Goal: Task Accomplishment & Management: Manage account settings

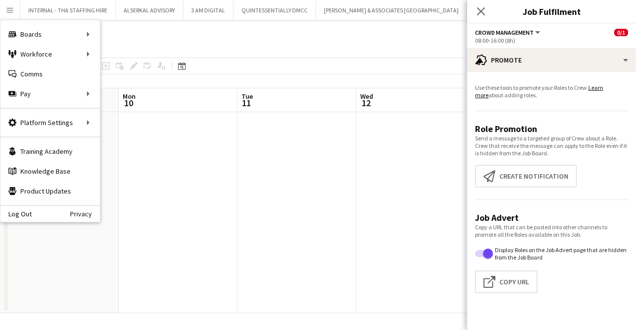
scroll to position [0, 211]
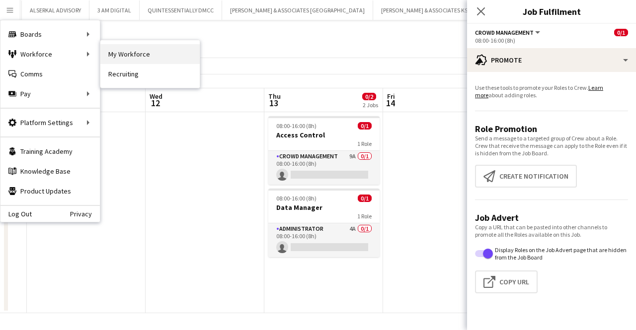
click at [113, 46] on link "My Workforce" at bounding box center [149, 54] width 99 height 20
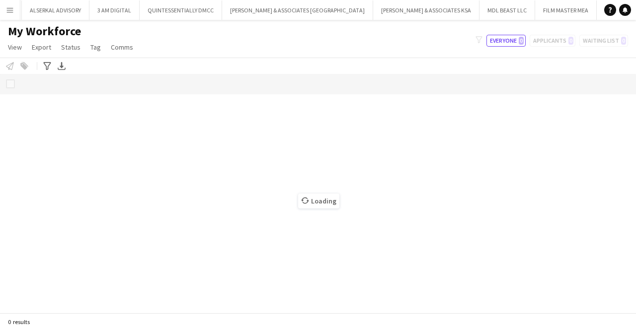
scroll to position [0, 93]
click at [13, 8] on app-icon "Menu" at bounding box center [10, 10] width 8 height 8
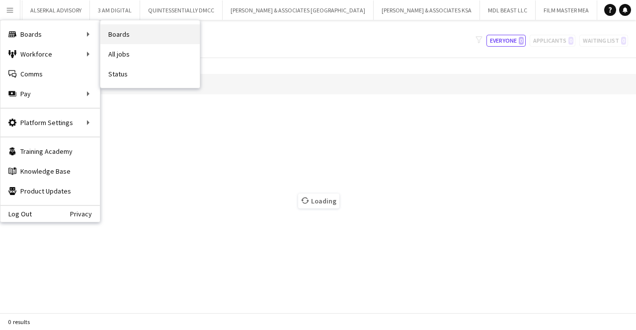
click at [113, 38] on link "Boards" at bounding box center [149, 34] width 99 height 20
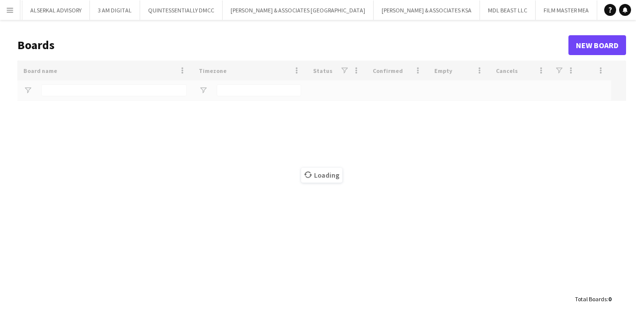
type input "***"
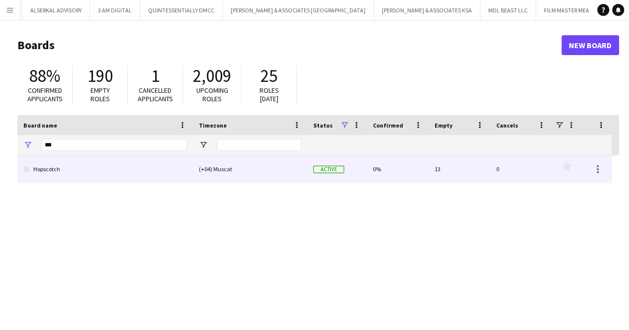
click at [93, 170] on link "Hopscotch" at bounding box center [104, 170] width 163 height 28
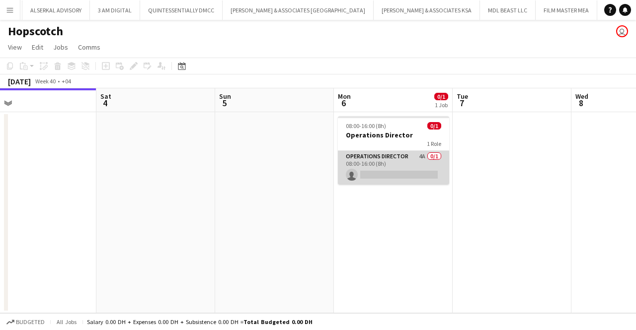
scroll to position [0, 381]
click at [415, 176] on app-card-role "Operations Director 4A 0/1 08:00-16:00 (8h) single-neutral-actions" at bounding box center [390, 168] width 111 height 34
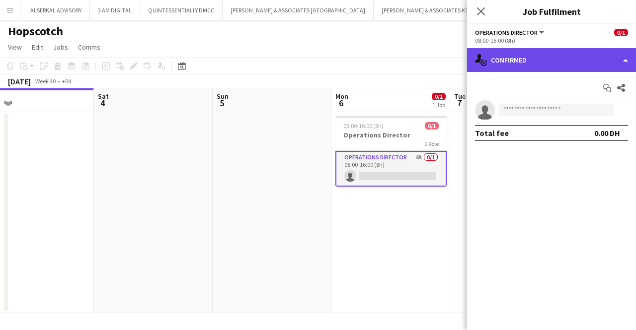
click at [626, 58] on div "single-neutral-actions-check-2 Confirmed" at bounding box center [551, 60] width 169 height 24
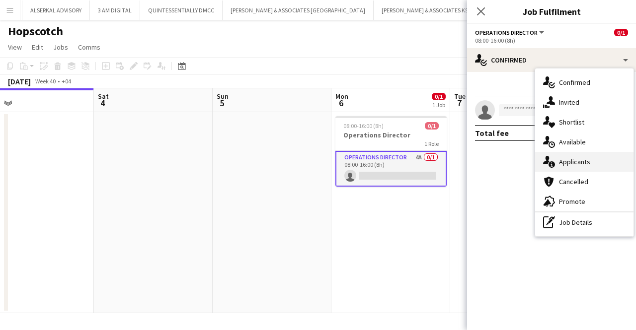
click at [585, 159] on span "Applicants" at bounding box center [574, 162] width 31 height 9
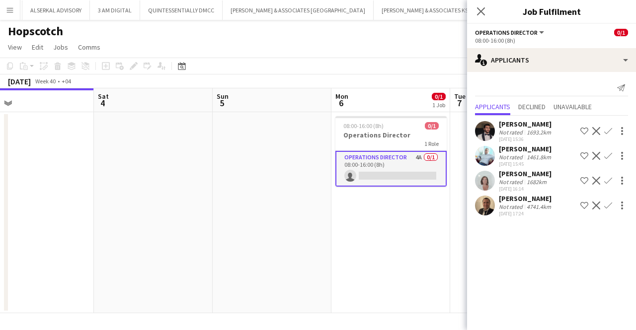
click at [585, 159] on app-icon "Shortlist crew" at bounding box center [584, 156] width 8 height 8
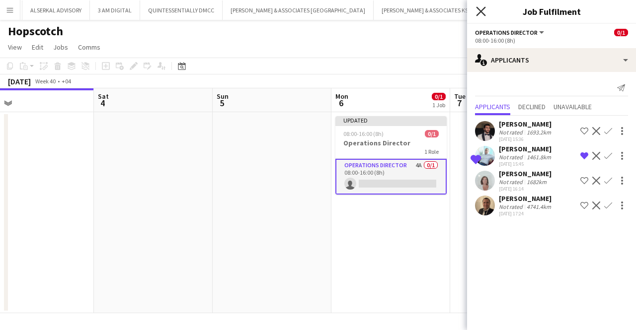
click at [480, 9] on icon "Close pop-in" at bounding box center [480, 10] width 9 height 9
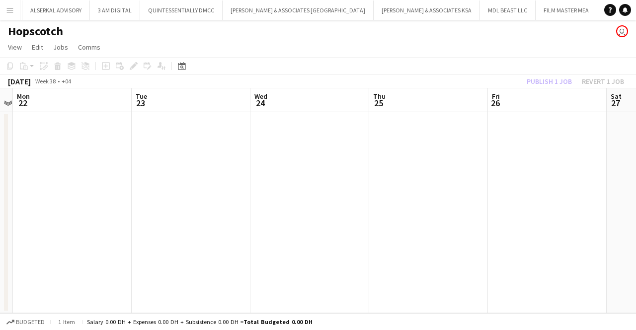
scroll to position [0, 221]
click at [9, 10] on app-icon "Menu" at bounding box center [10, 10] width 8 height 8
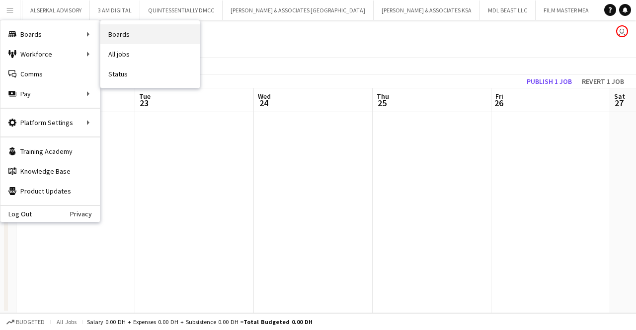
click at [122, 36] on link "Boards" at bounding box center [149, 34] width 99 height 20
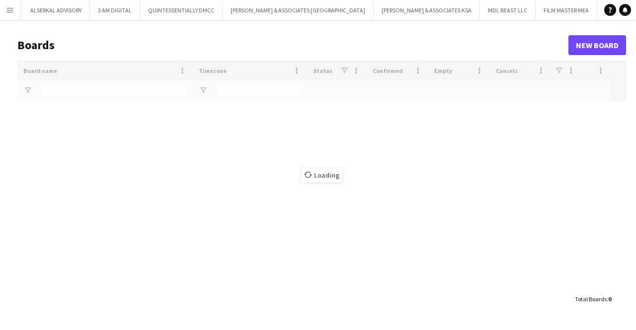
type input "***"
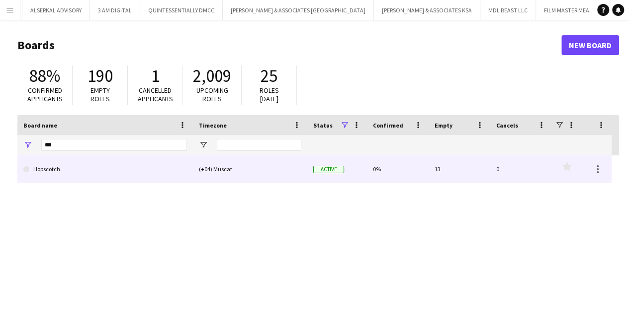
click at [130, 167] on link "Hopscotch" at bounding box center [104, 170] width 163 height 28
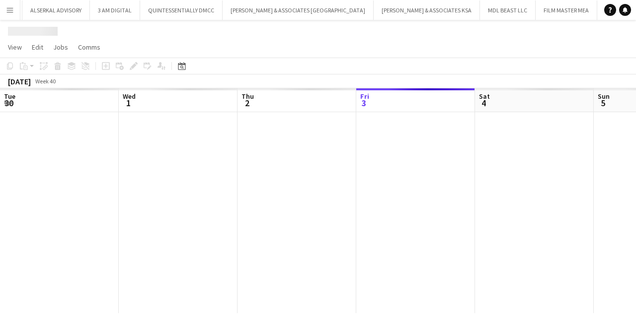
scroll to position [0, 238]
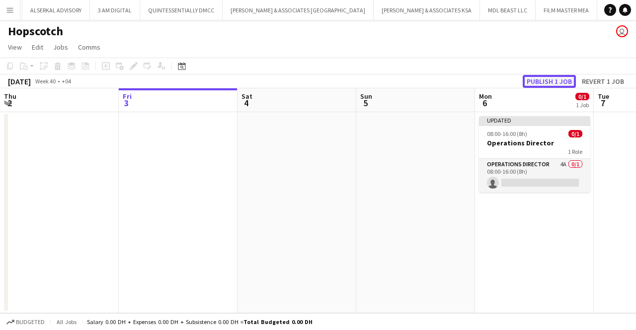
click at [549, 78] on button "Publish 1 job" at bounding box center [549, 81] width 53 height 13
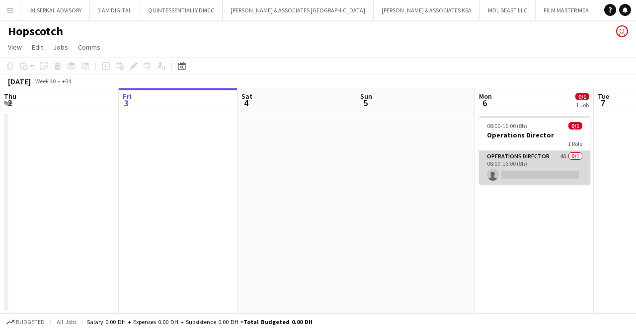
click at [565, 156] on app-card-role "Operations Director 4A 0/1 08:00-16:00 (8h) single-neutral-actions" at bounding box center [534, 168] width 111 height 34
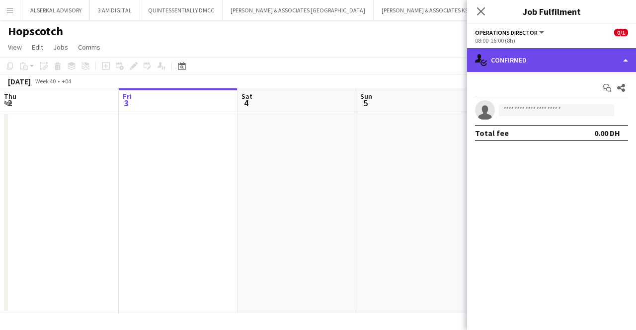
click at [623, 59] on div "single-neutral-actions-check-2 Confirmed" at bounding box center [551, 60] width 169 height 24
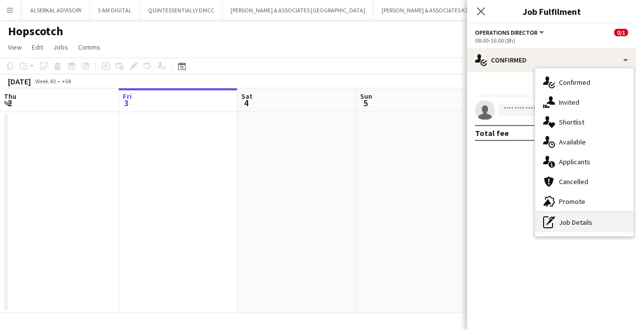
click at [578, 218] on div "pen-write Job Details" at bounding box center [584, 223] width 98 height 20
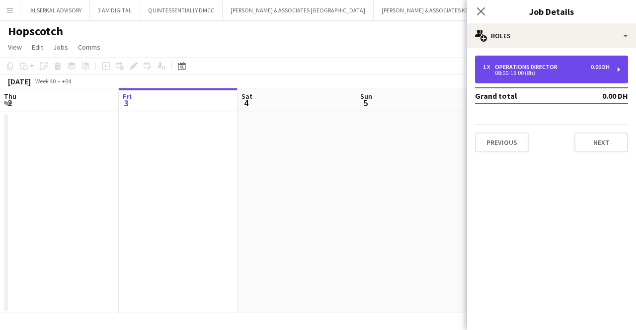
click at [571, 75] on div "08:00-16:00 (8h)" at bounding box center [546, 73] width 127 height 5
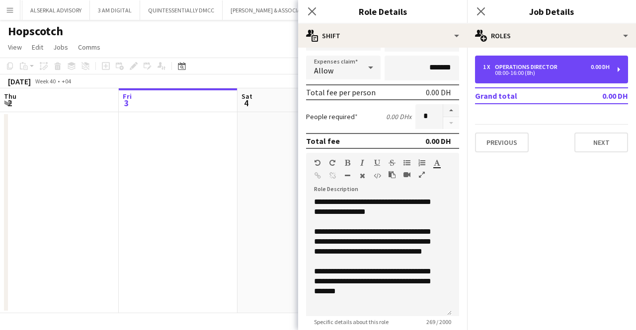
scroll to position [291, 0]
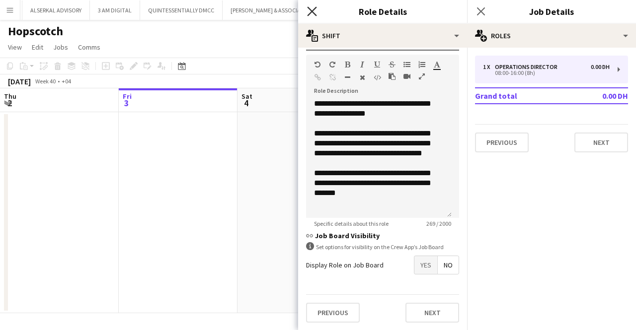
click at [309, 12] on icon "Close pop-in" at bounding box center [311, 10] width 9 height 9
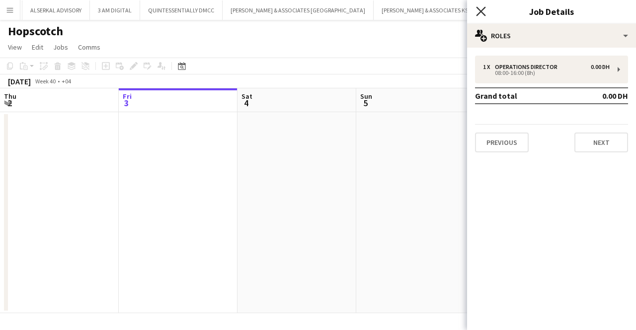
click at [480, 10] on icon at bounding box center [480, 10] width 9 height 9
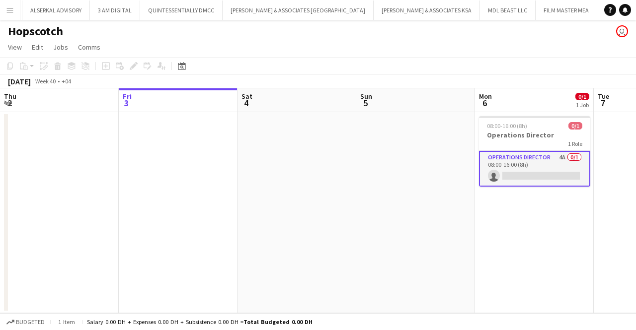
click at [548, 177] on app-card-role "Operations Director 4A 0/1 08:00-16:00 (8h) single-neutral-actions" at bounding box center [534, 169] width 111 height 36
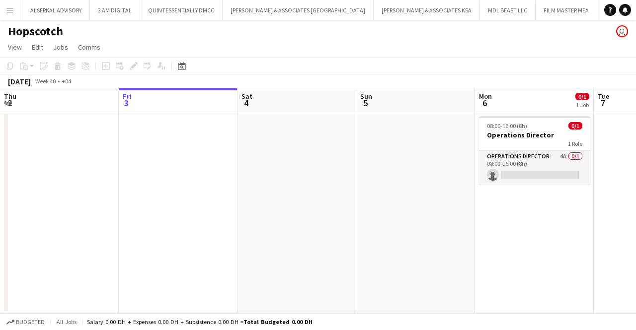
click at [12, 0] on button "Menu" at bounding box center [10, 10] width 20 height 20
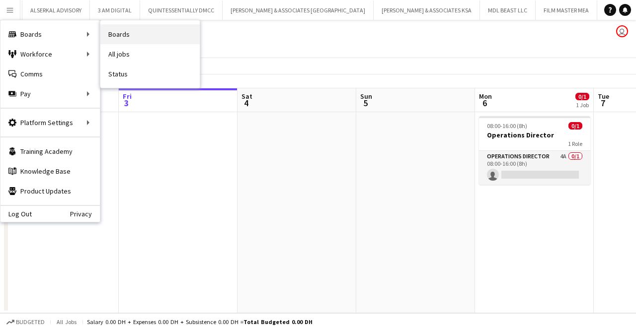
click at [145, 29] on link "Boards" at bounding box center [149, 34] width 99 height 20
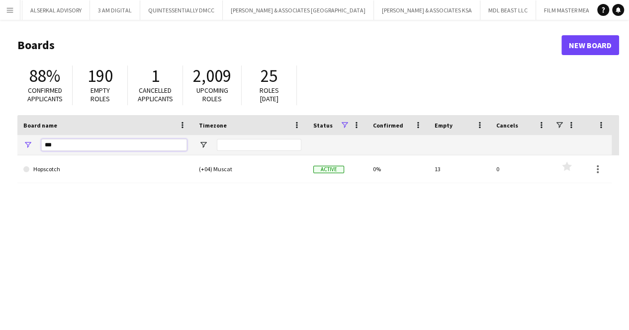
click at [139, 144] on input "***" at bounding box center [114, 145] width 146 height 12
type input "*"
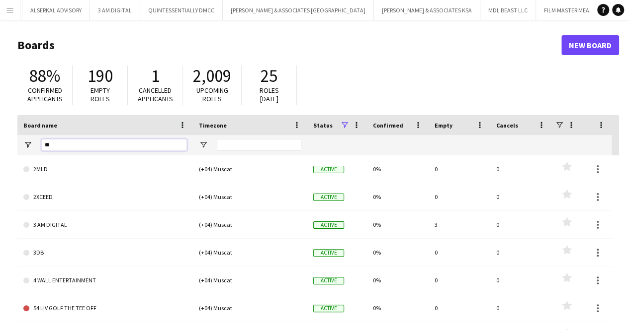
type input "***"
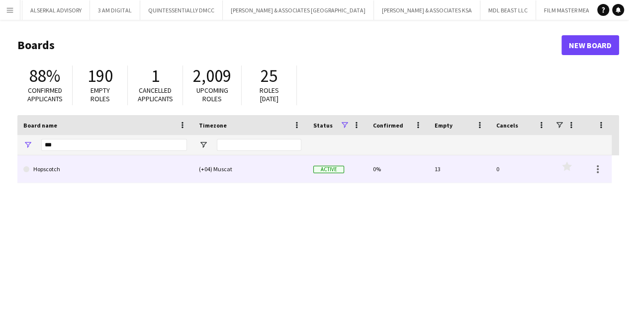
click at [133, 170] on link "Hopscotch" at bounding box center [104, 170] width 163 height 28
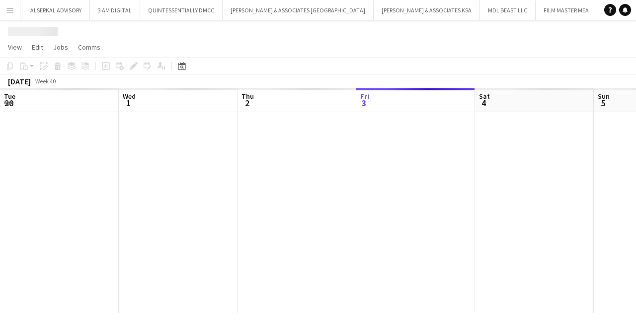
scroll to position [0, 238]
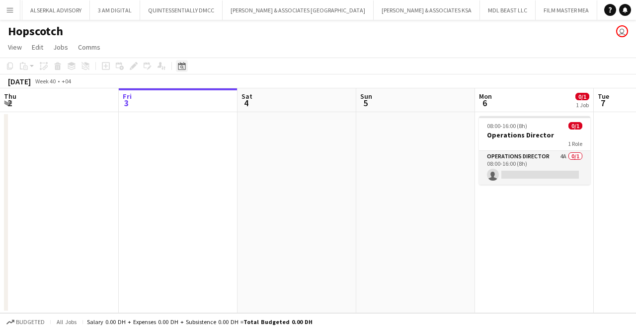
click at [182, 63] on icon "Date picker" at bounding box center [182, 66] width 8 height 8
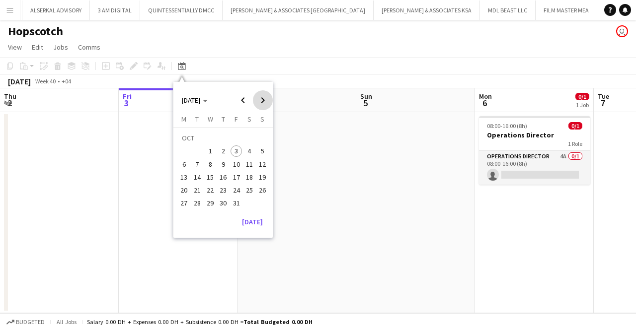
click at [266, 102] on span "Next month" at bounding box center [263, 100] width 20 height 20
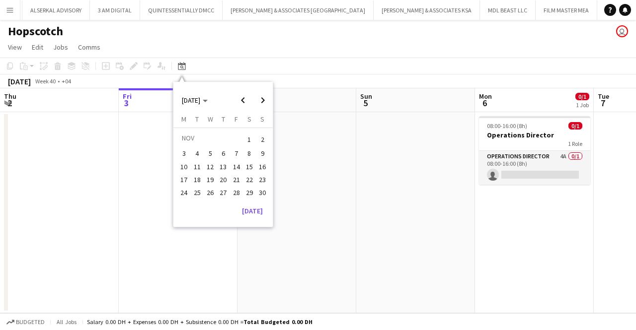
click at [187, 164] on span "10" at bounding box center [184, 167] width 12 height 12
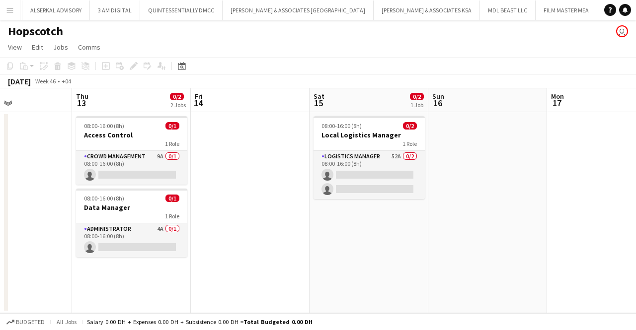
scroll to position [0, 401]
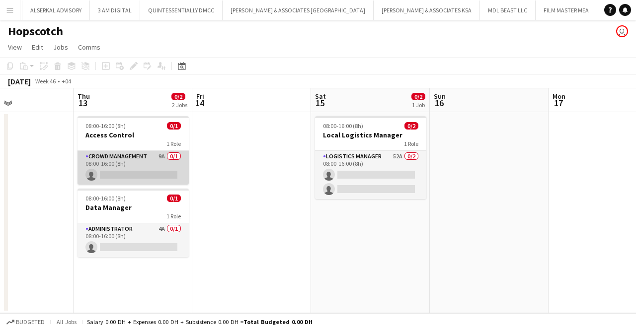
click at [127, 159] on app-card-role "Crowd Management 9A 0/1 08:00-16:00 (8h) single-neutral-actions" at bounding box center [133, 168] width 111 height 34
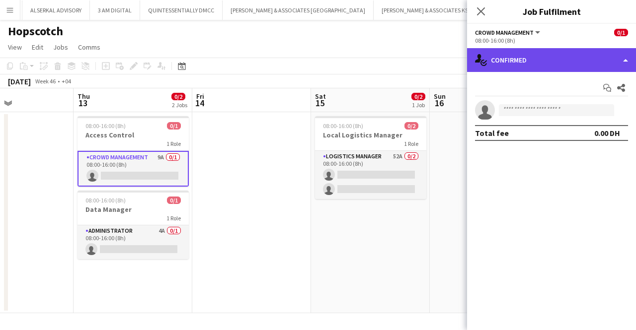
click at [557, 64] on div "single-neutral-actions-check-2 Confirmed" at bounding box center [551, 60] width 169 height 24
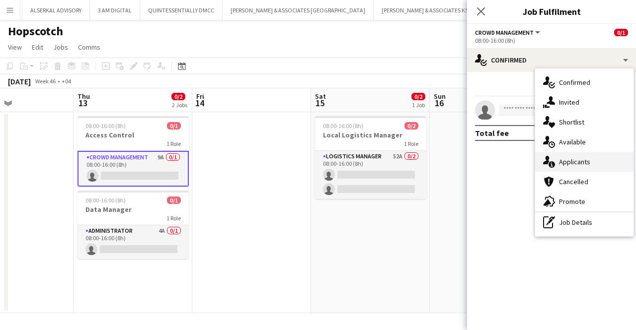
click at [572, 161] on span "Applicants" at bounding box center [574, 162] width 31 height 9
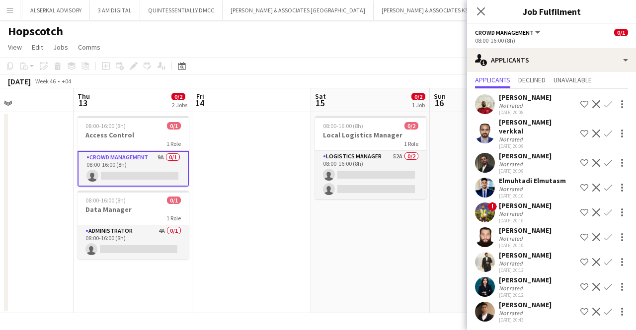
scroll to position [0, 0]
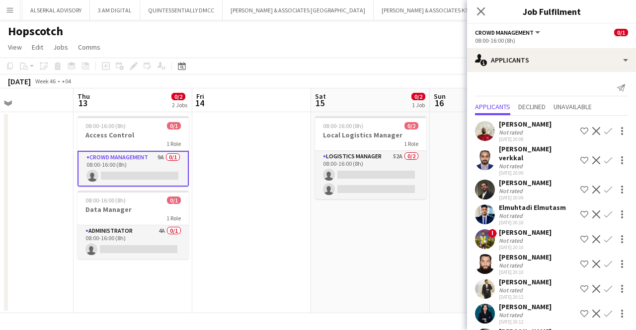
click at [525, 137] on div "[DATE] 20:08" at bounding box center [525, 139] width 53 height 6
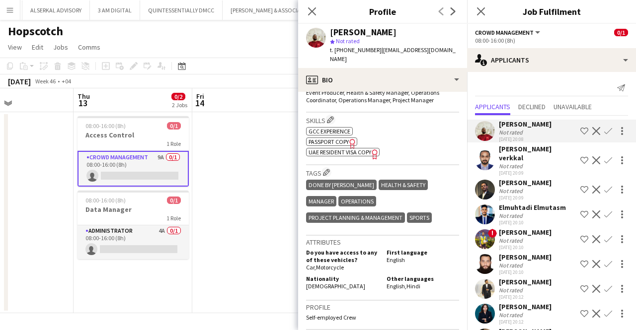
scroll to position [347, 0]
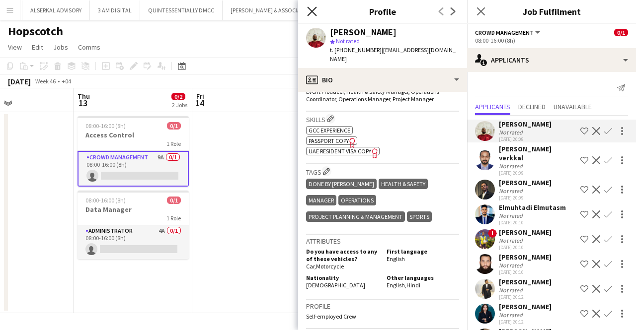
click at [313, 9] on icon "Close pop-in" at bounding box center [311, 10] width 9 height 9
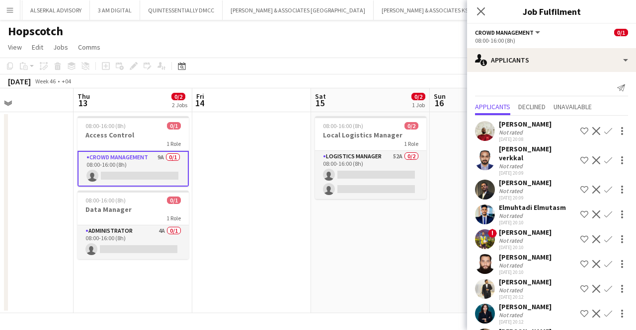
click at [535, 169] on div "Not rated" at bounding box center [538, 165] width 78 height 7
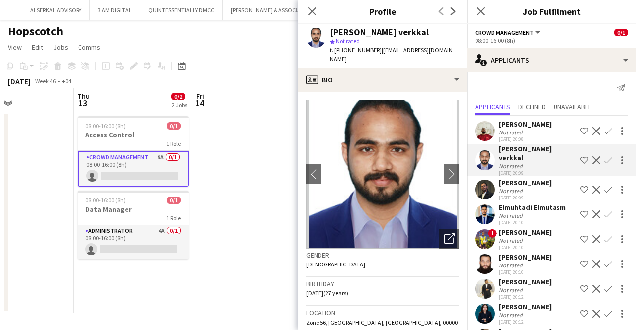
click at [518, 196] on div "[DATE] 20:09" at bounding box center [525, 198] width 53 height 6
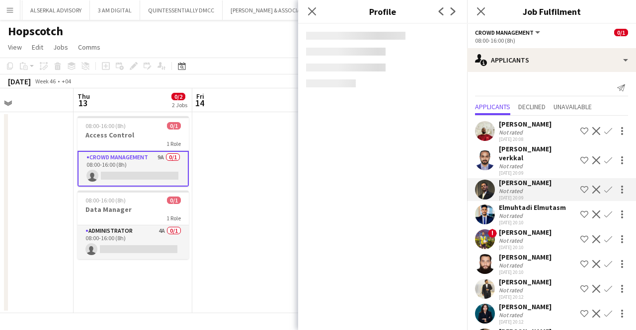
click at [522, 177] on div "[PERSON_NAME] Not rated [DATE] 20:08 Shortlist crew Decline Confirm [PERSON_NAM…" at bounding box center [551, 234] width 169 height 237
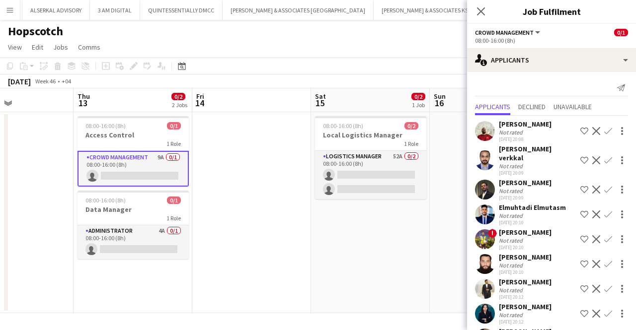
click at [518, 183] on div "[PERSON_NAME]" at bounding box center [525, 182] width 53 height 9
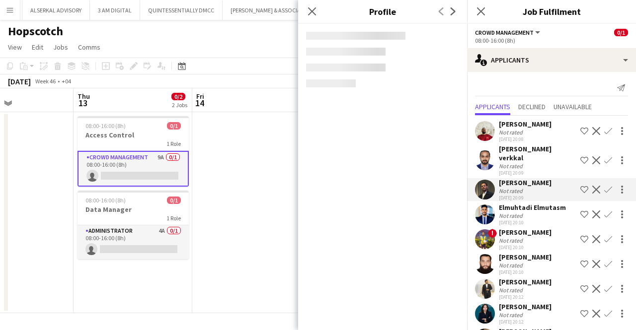
click at [516, 187] on div "Not rated" at bounding box center [512, 190] width 26 height 7
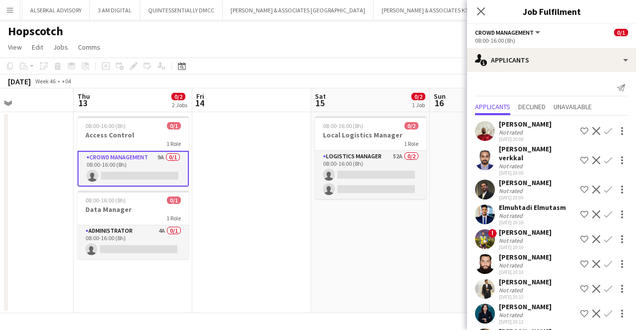
scroll to position [29, 0]
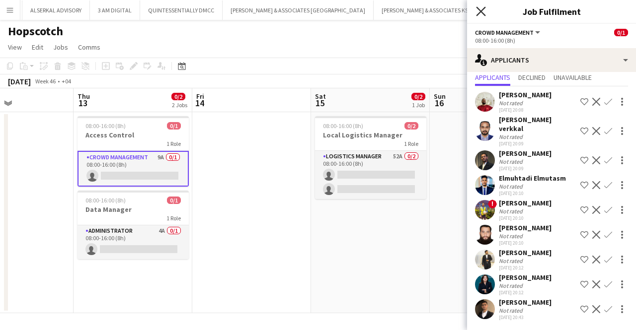
click at [480, 9] on icon "Close pop-in" at bounding box center [480, 10] width 9 height 9
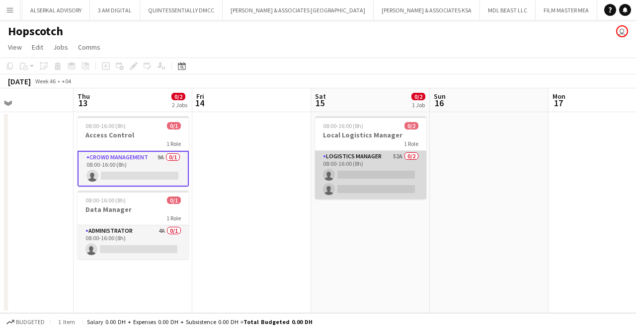
click at [371, 165] on app-card-role "Logistics Manager 52A 0/2 08:00-16:00 (8h) single-neutral-actions single-neutra…" at bounding box center [370, 175] width 111 height 48
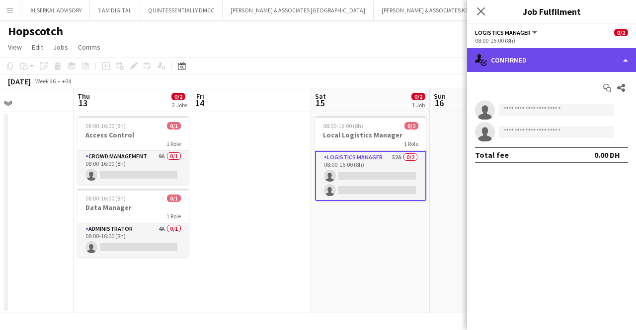
click at [626, 60] on div "single-neutral-actions-check-2 Confirmed" at bounding box center [551, 60] width 169 height 24
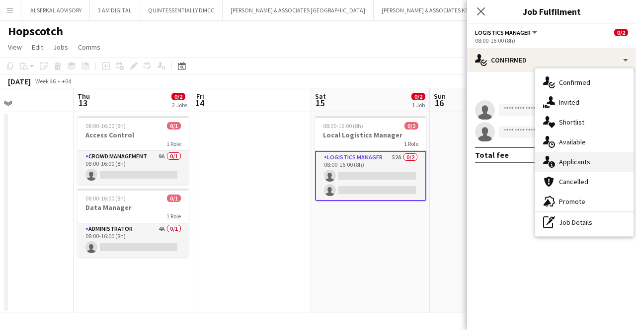
click at [587, 167] on div "single-neutral-actions-information Applicants" at bounding box center [584, 162] width 98 height 20
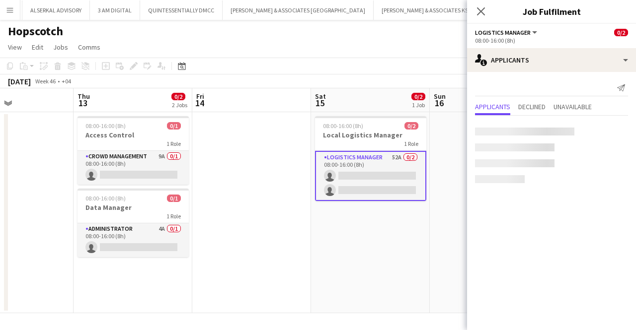
click at [584, 165] on app-content-placeholder at bounding box center [551, 164] width 153 height 8
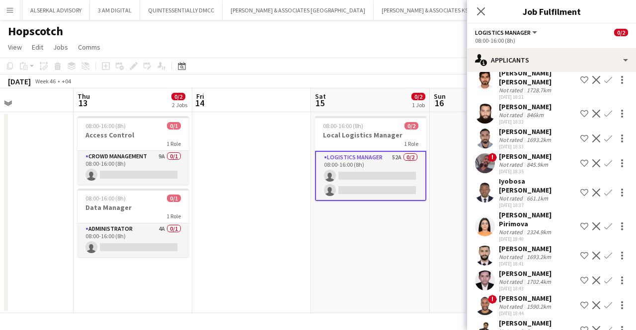
scroll to position [234, 0]
click at [478, 7] on icon "Close pop-in" at bounding box center [480, 10] width 9 height 9
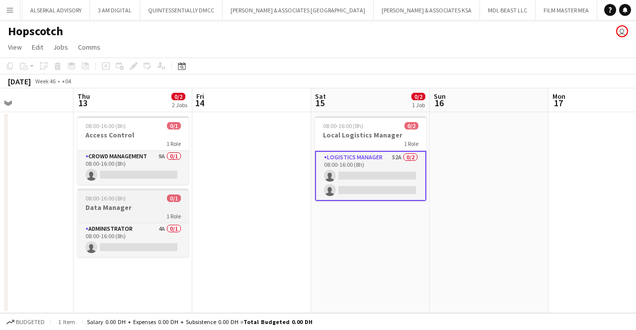
click at [138, 204] on h3 "Data Manager" at bounding box center [133, 207] width 111 height 9
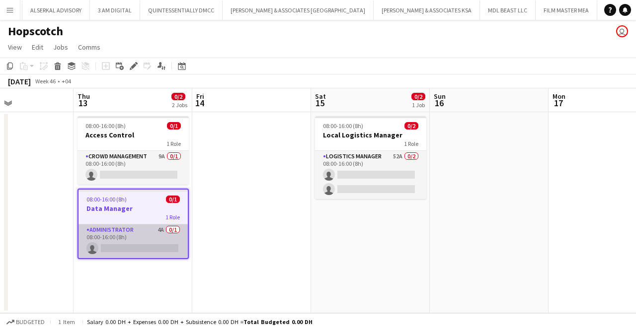
click at [129, 237] on app-card-role "Administrator 4A 0/1 08:00-16:00 (8h) single-neutral-actions" at bounding box center [133, 242] width 109 height 34
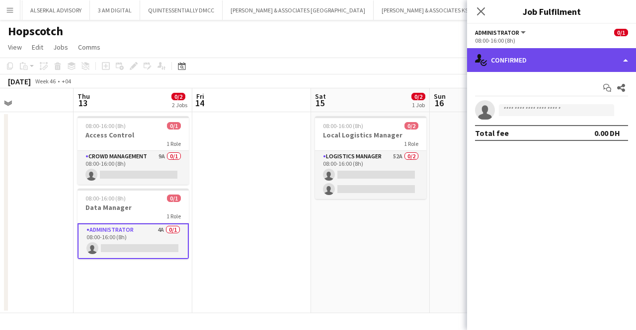
click at [626, 60] on div "single-neutral-actions-check-2 Confirmed" at bounding box center [551, 60] width 169 height 24
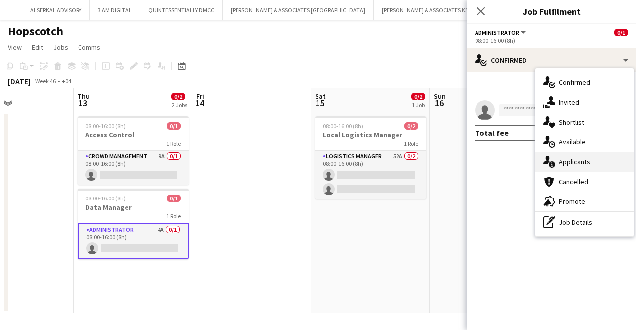
click at [576, 160] on span "Applicants" at bounding box center [574, 162] width 31 height 9
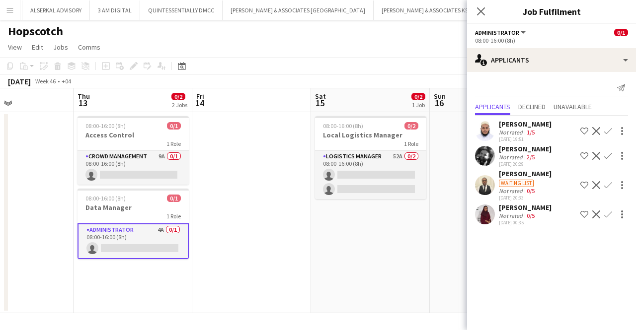
click at [526, 212] on div "0/5" at bounding box center [531, 215] width 12 height 7
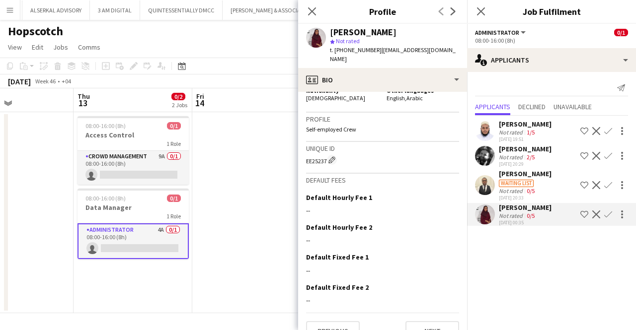
scroll to position [0, 0]
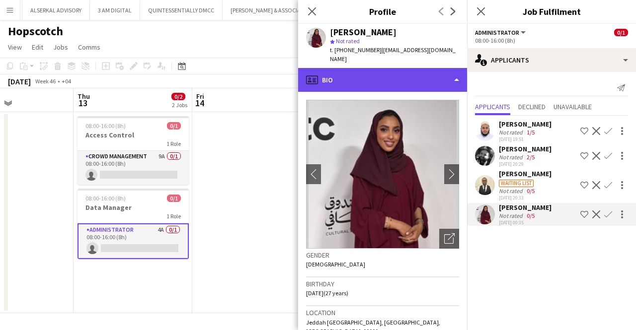
click at [347, 68] on div "profile Bio" at bounding box center [382, 80] width 169 height 24
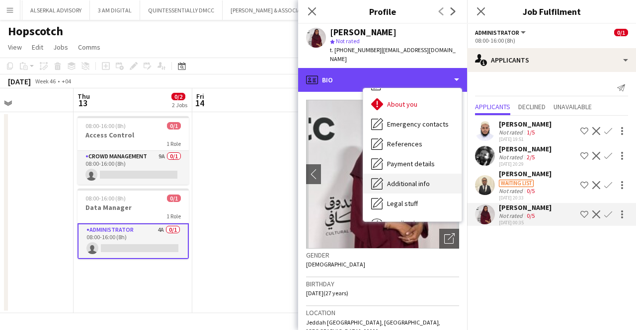
scroll to position [93, 0]
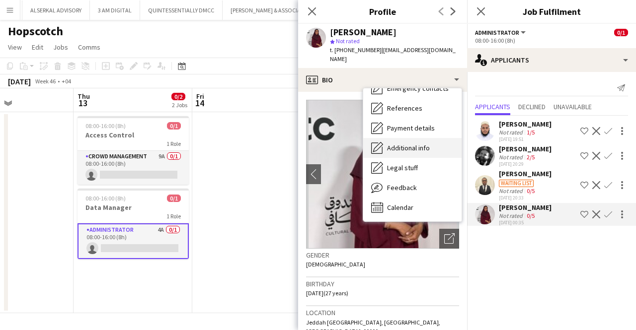
click at [388, 183] on div "Feedback Feedback" at bounding box center [412, 188] width 98 height 20
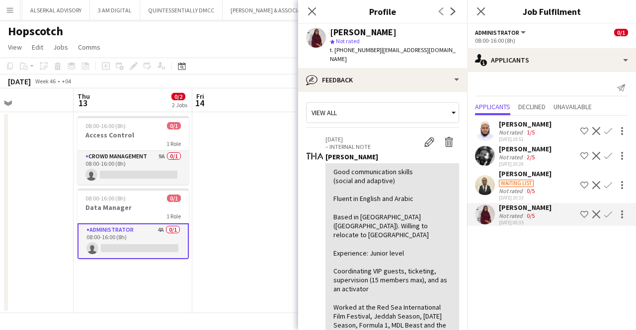
scroll to position [0, 0]
click at [545, 158] on div "Not rated 2/5" at bounding box center [525, 157] width 53 height 7
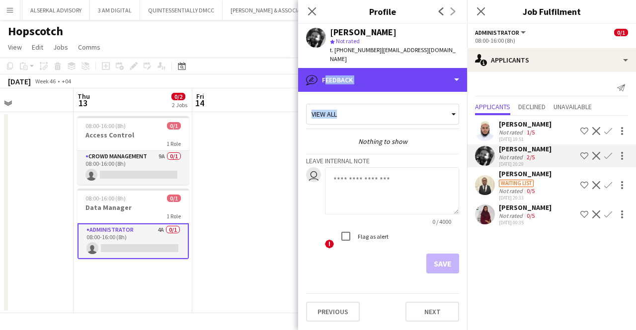
drag, startPoint x: 407, startPoint y: 71, endPoint x: 420, endPoint y: 118, distance: 48.9
click at [420, 118] on div "bubble-pencil Feedback Bio Bio Job Application Job Application Company applicat…" at bounding box center [382, 199] width 169 height 262
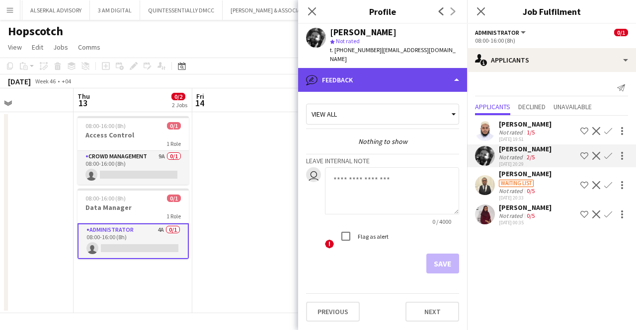
click at [398, 70] on div "bubble-pencil Feedback" at bounding box center [382, 80] width 169 height 24
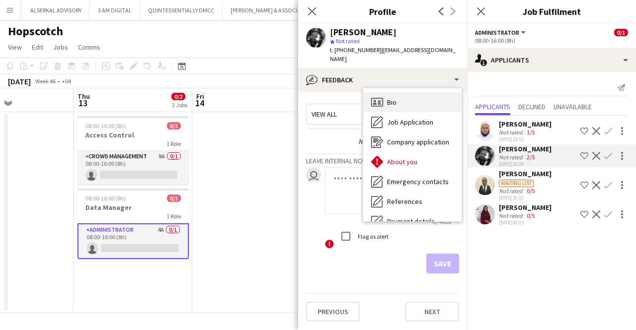
click at [393, 92] on div "Bio Bio" at bounding box center [412, 102] width 98 height 20
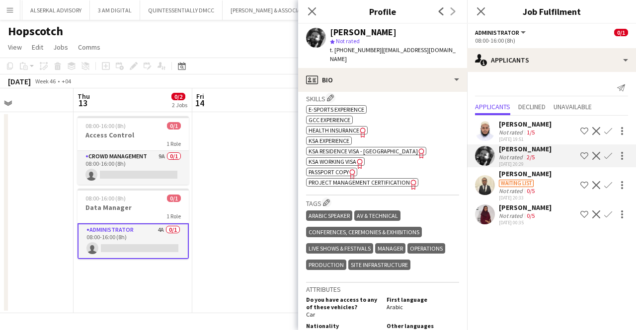
scroll to position [351, 0]
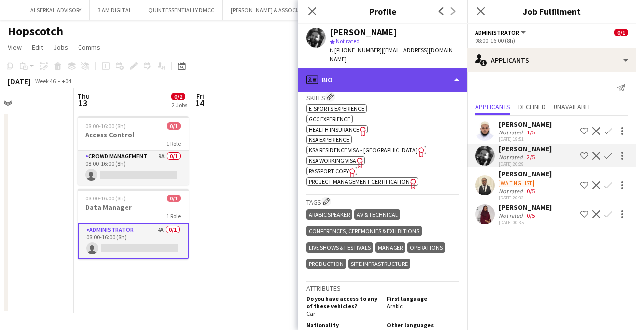
click at [382, 68] on div "profile Bio" at bounding box center [382, 80] width 169 height 24
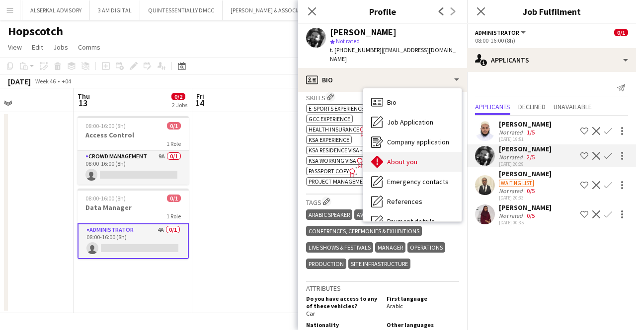
click at [392, 158] on span "About you" at bounding box center [402, 162] width 30 height 9
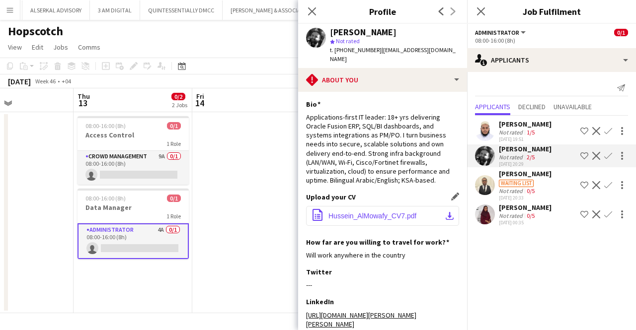
click at [364, 216] on button "office-file-sheet Hussein_AlMowafy_CV7.pdf download-bottom" at bounding box center [382, 216] width 153 height 20
click at [314, 13] on icon at bounding box center [311, 10] width 9 height 9
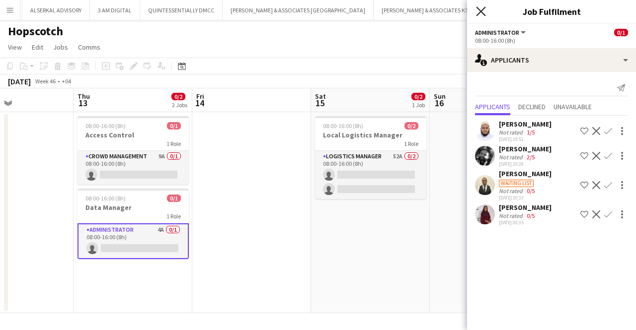
click at [481, 11] on icon at bounding box center [480, 10] width 9 height 9
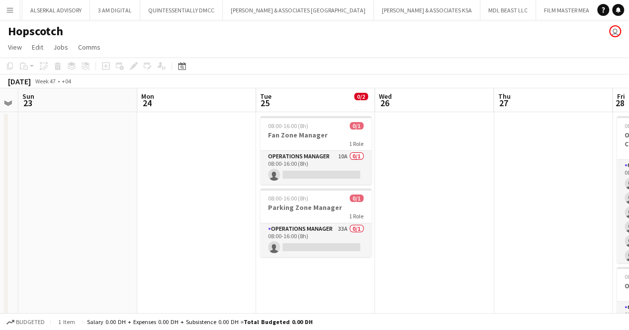
scroll to position [0, 457]
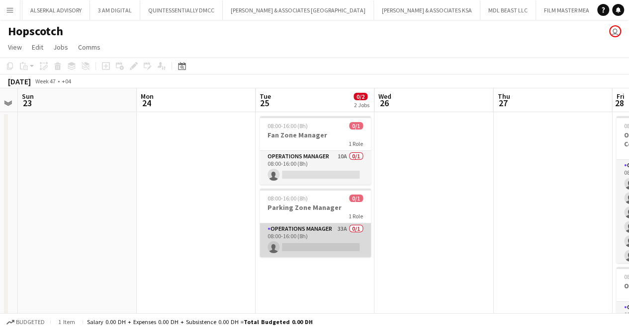
click at [321, 227] on app-card-role "Operations Manager 33A 0/1 08:00-16:00 (8h) single-neutral-actions" at bounding box center [314, 241] width 111 height 34
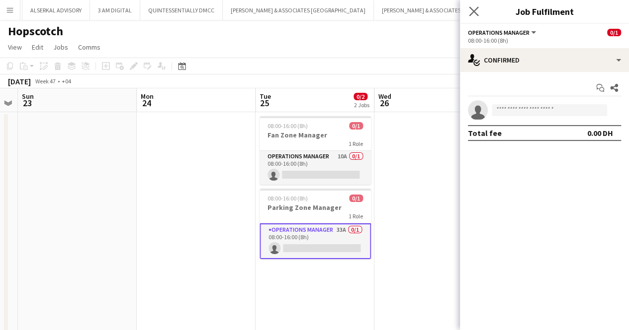
click at [468, 13] on app-icon "Close pop-in" at bounding box center [474, 11] width 14 height 14
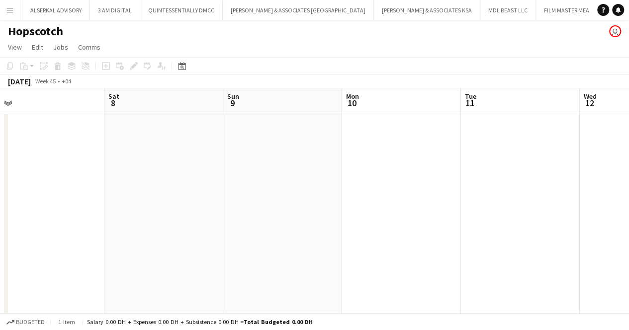
scroll to position [0, 243]
click at [11, 10] on app-icon "Menu" at bounding box center [10, 10] width 8 height 8
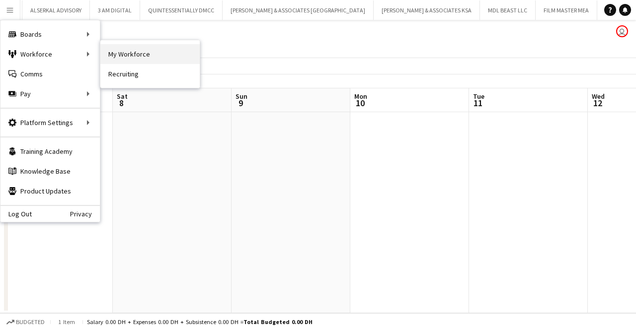
click at [176, 57] on link "My Workforce" at bounding box center [149, 54] width 99 height 20
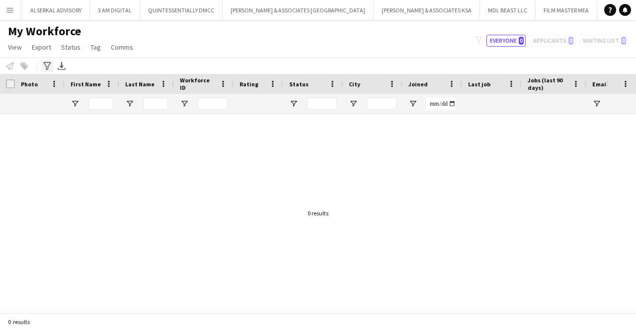
click at [45, 66] on icon "Advanced filters" at bounding box center [47, 66] width 8 height 8
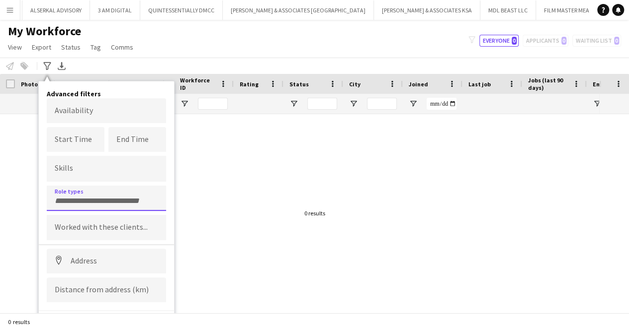
click at [66, 201] on input "Type to search role types..." at bounding box center [106, 201] width 103 height 9
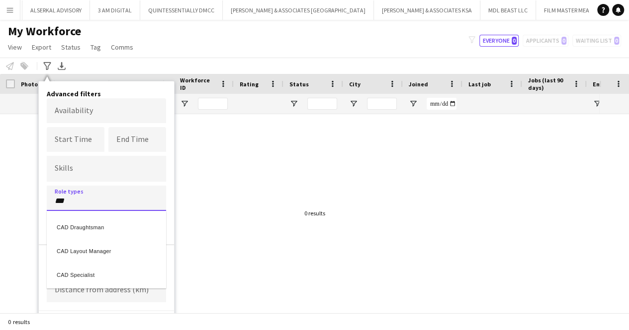
type input "***"
click at [95, 279] on div "CAD Specialist" at bounding box center [106, 274] width 119 height 24
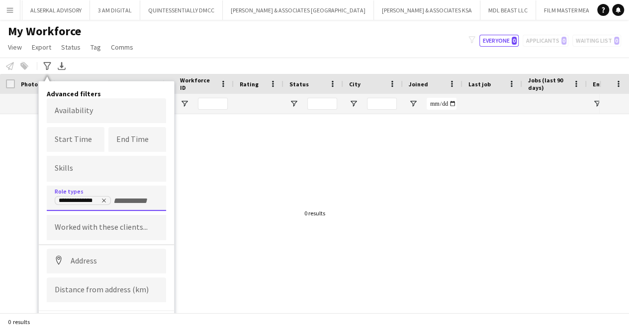
click at [132, 204] on input "+ Role type" at bounding box center [134, 201] width 42 height 9
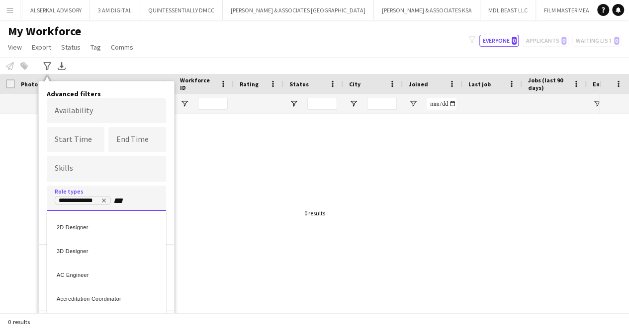
type input "***"
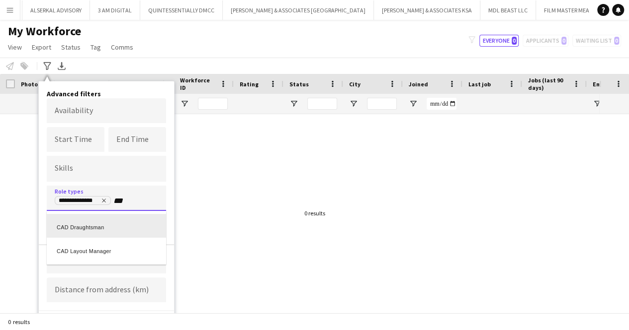
click at [122, 230] on div "CAD Draughtsman" at bounding box center [106, 226] width 119 height 24
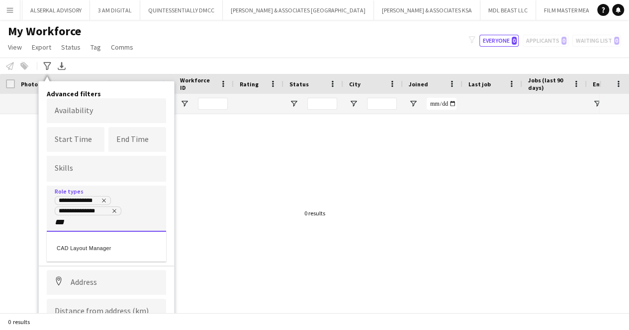
type input "***"
click at [121, 247] on div "CAD Layout Manager" at bounding box center [106, 247] width 119 height 24
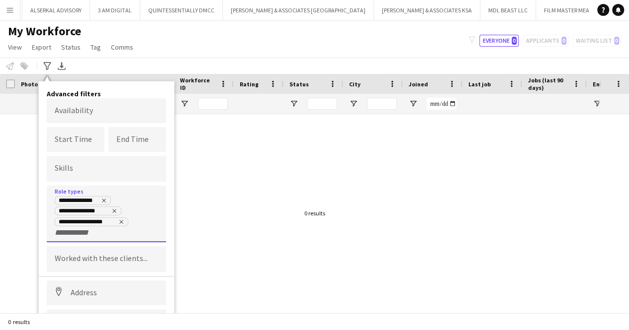
scroll to position [47, 0]
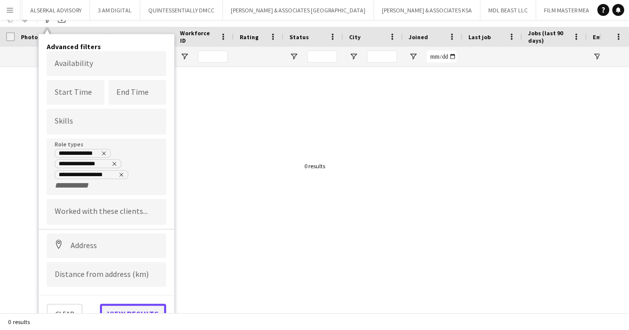
click at [127, 311] on button "View results" at bounding box center [133, 314] width 66 height 20
type input "**********"
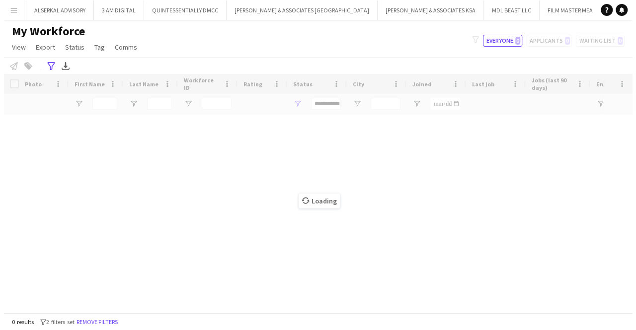
scroll to position [0, 0]
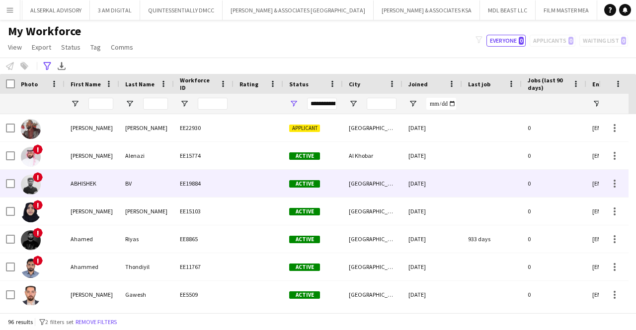
click at [378, 186] on div "[GEOGRAPHIC_DATA]" at bounding box center [373, 183] width 60 height 27
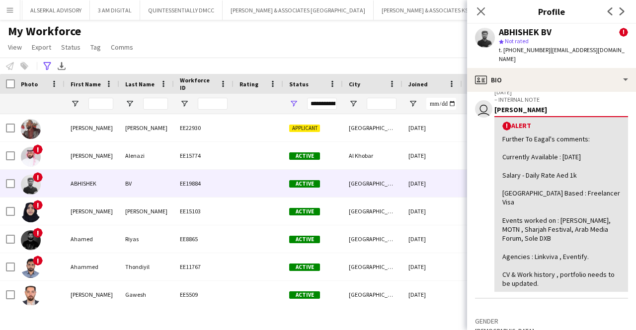
scroll to position [177, 0]
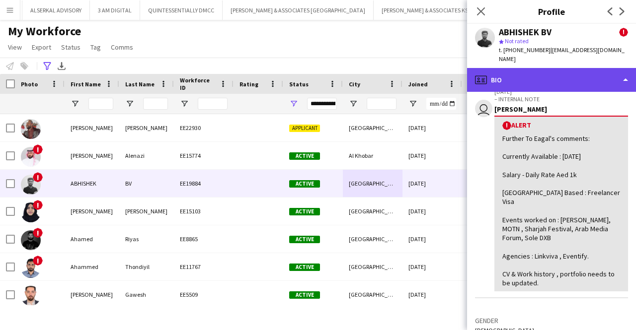
drag, startPoint x: 544, startPoint y: 242, endPoint x: 575, endPoint y: 70, distance: 174.8
click at [575, 70] on div "profile Bio" at bounding box center [551, 80] width 169 height 24
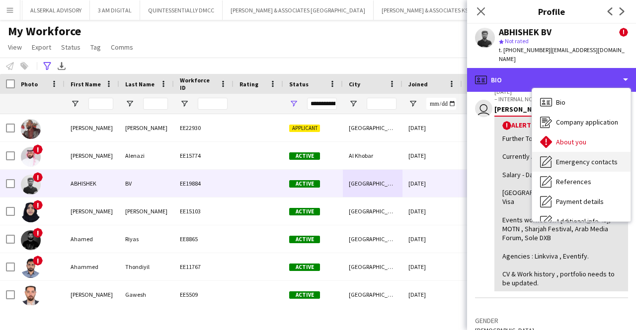
scroll to position [74, 0]
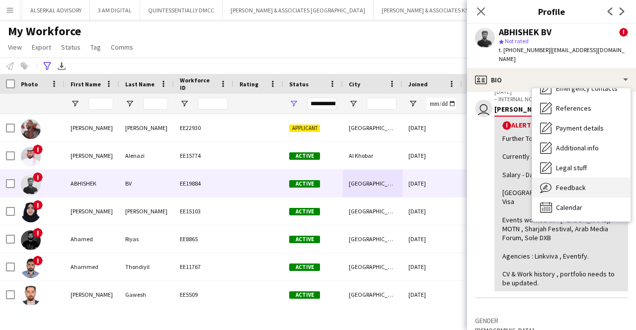
click at [570, 183] on span "Feedback" at bounding box center [571, 187] width 30 height 9
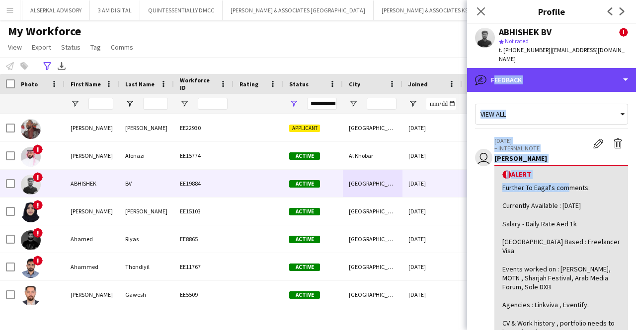
drag, startPoint x: 572, startPoint y: 67, endPoint x: 562, endPoint y: 176, distance: 110.2
click at [562, 176] on div "bubble-pencil Feedback Bio Bio Company application Company application About yo…" at bounding box center [551, 199] width 169 height 262
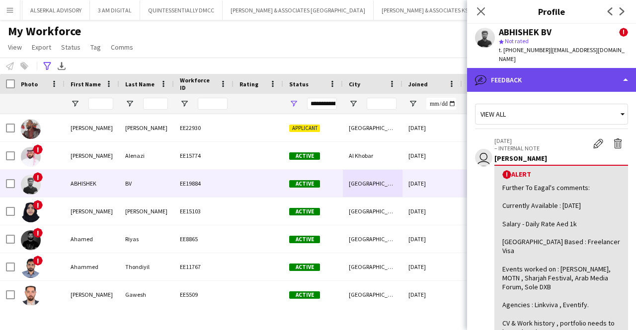
click at [565, 72] on div "bubble-pencil Feedback" at bounding box center [551, 80] width 169 height 24
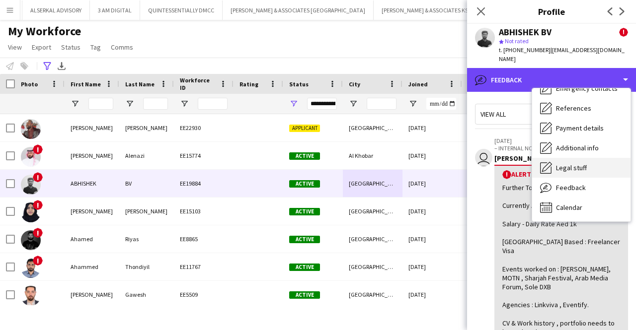
scroll to position [0, 0]
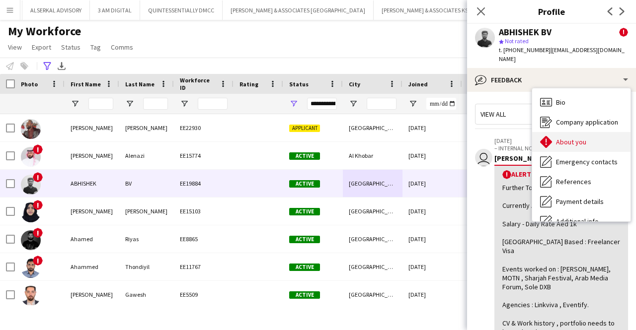
click at [567, 138] on span "About you" at bounding box center [571, 142] width 30 height 9
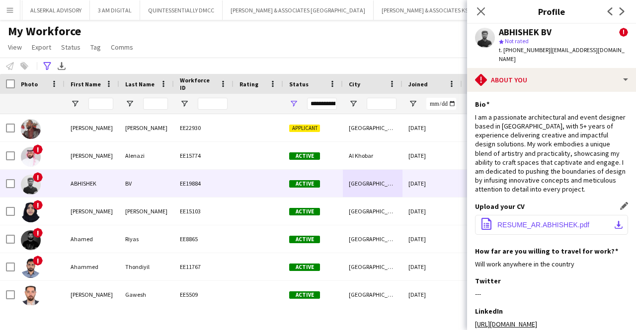
click at [527, 229] on span "RESUME_AR.ABHISHEK.pdf" at bounding box center [543, 225] width 92 height 8
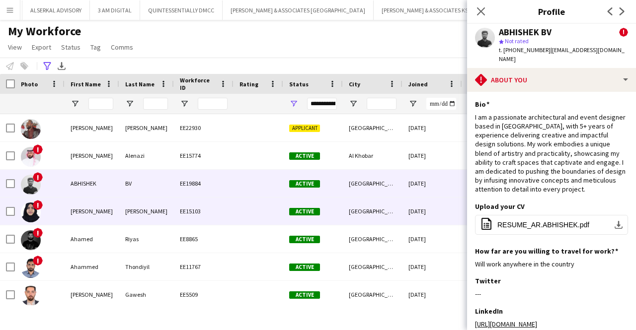
click at [358, 213] on div "[GEOGRAPHIC_DATA]" at bounding box center [373, 211] width 60 height 27
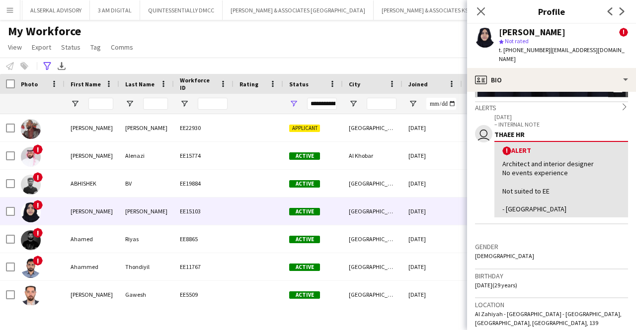
scroll to position [152, 0]
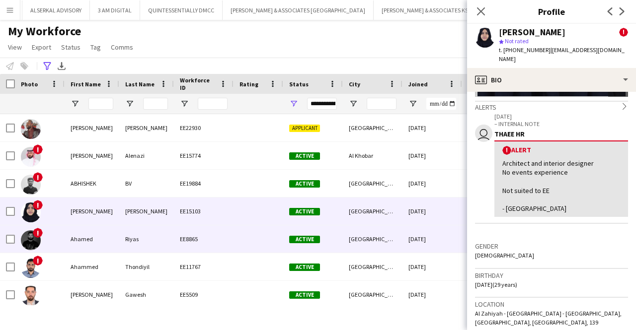
click at [391, 237] on div "[GEOGRAPHIC_DATA]" at bounding box center [373, 239] width 60 height 27
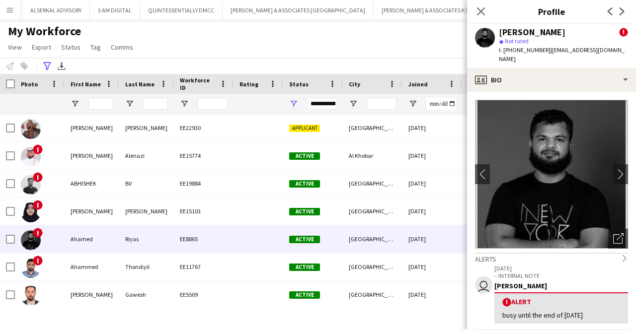
scroll to position [123, 0]
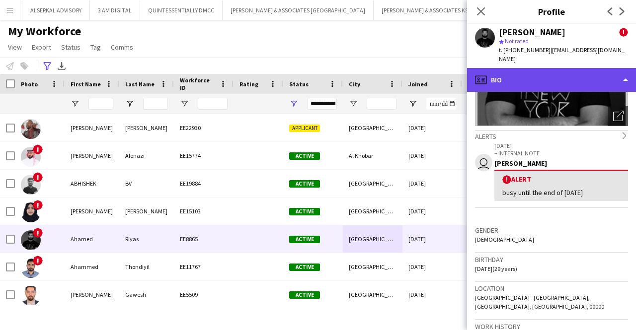
click at [539, 68] on div "profile Bio" at bounding box center [551, 80] width 169 height 24
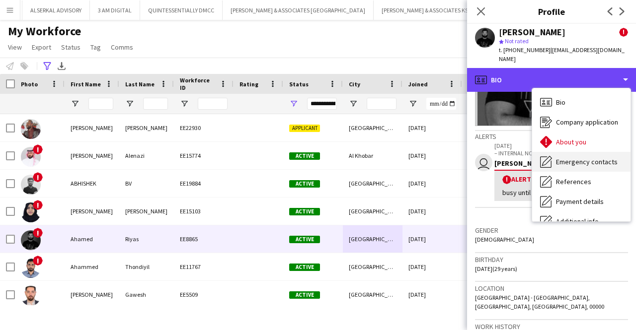
scroll to position [66, 0]
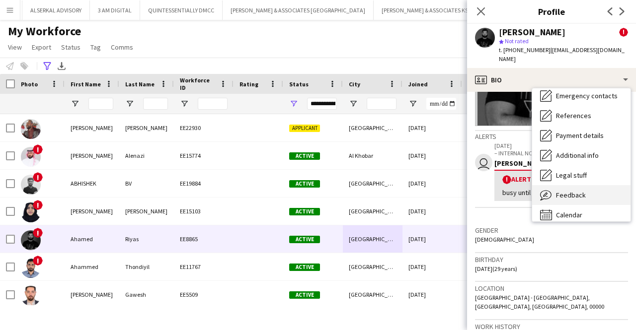
click at [564, 191] on span "Feedback" at bounding box center [571, 195] width 30 height 9
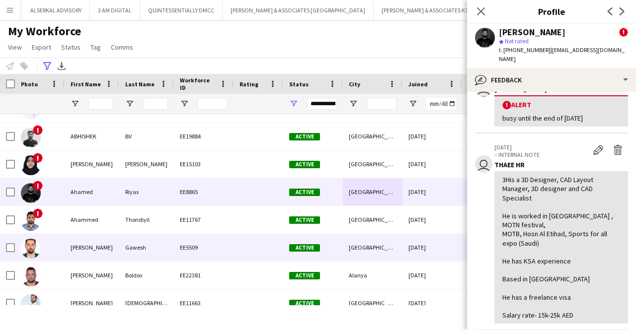
scroll to position [48, 0]
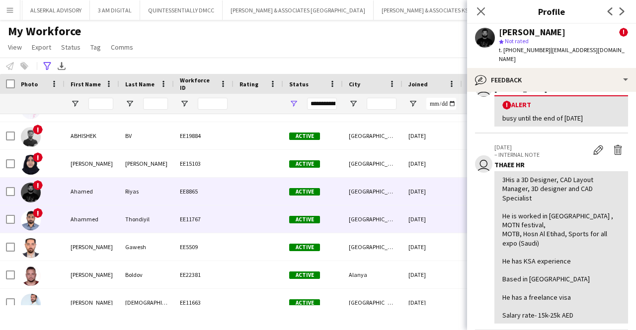
click at [216, 221] on div "EE11767" at bounding box center [204, 219] width 60 height 27
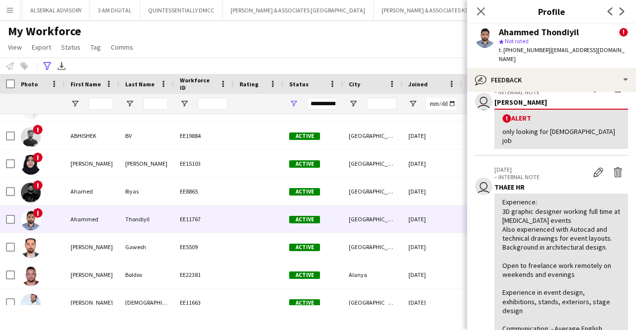
scroll to position [56, 0]
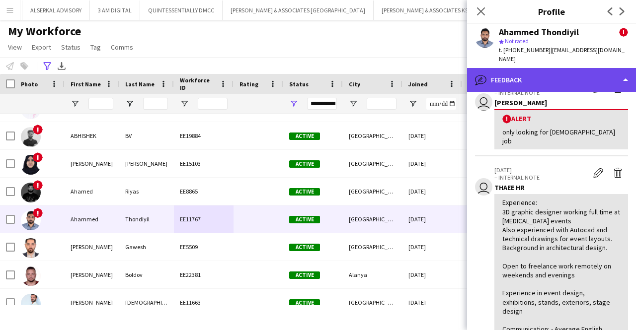
click at [544, 79] on div "bubble-pencil Feedback" at bounding box center [551, 80] width 169 height 24
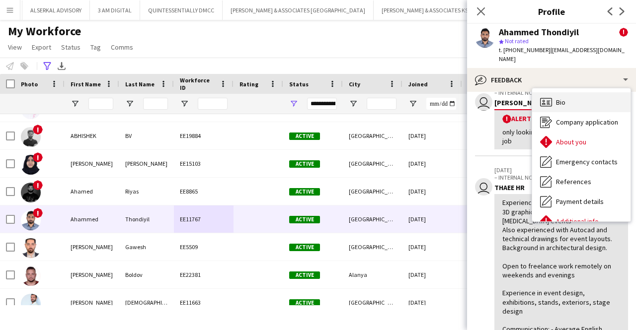
click at [560, 98] on span "Bio" at bounding box center [560, 102] width 9 height 9
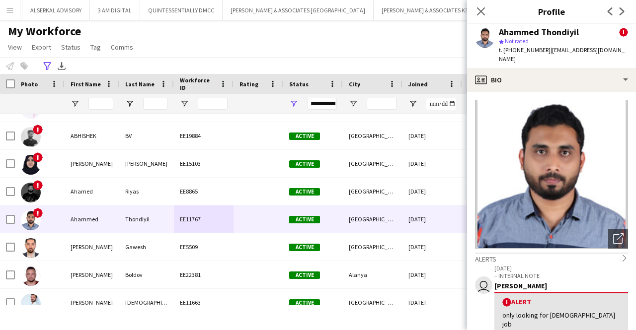
scroll to position [179, 0]
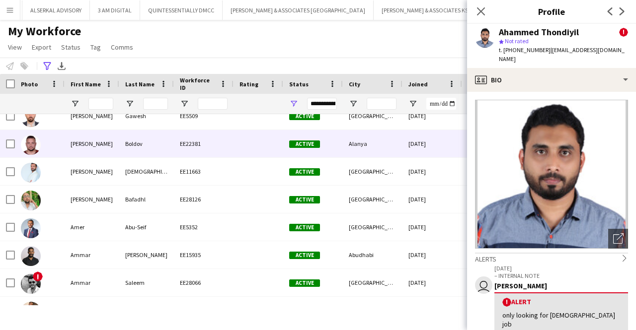
click at [143, 153] on div "Boldov" at bounding box center [146, 143] width 55 height 27
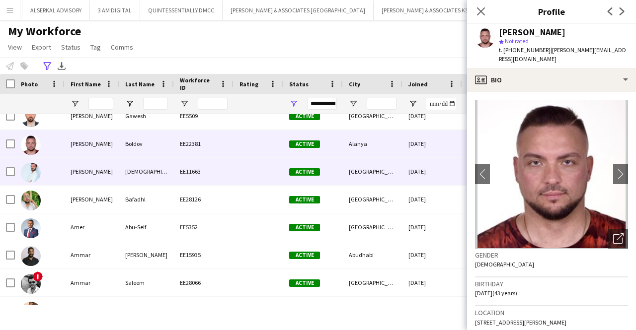
click at [141, 165] on div "[DEMOGRAPHIC_DATA]" at bounding box center [146, 171] width 55 height 27
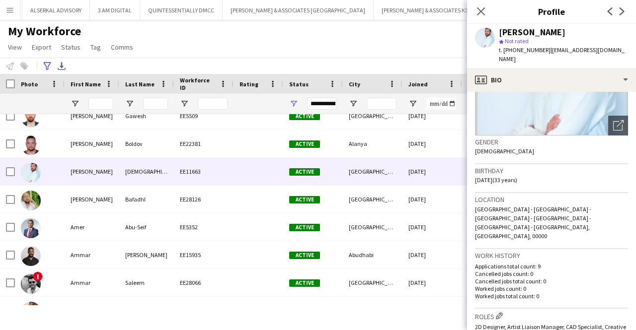
scroll to position [202, 0]
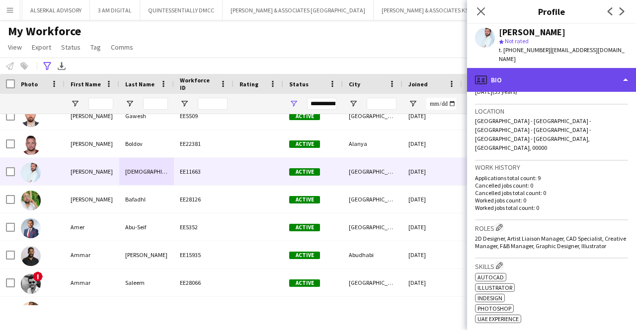
click at [534, 74] on div "profile Bio" at bounding box center [551, 80] width 169 height 24
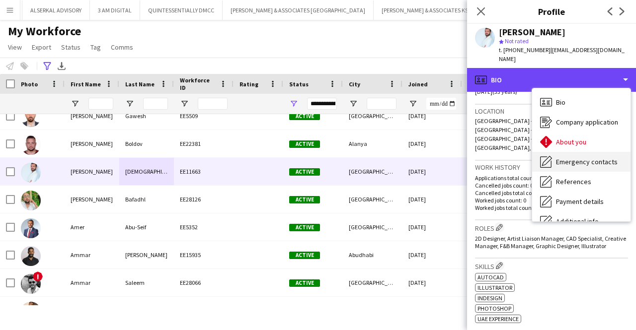
scroll to position [74, 0]
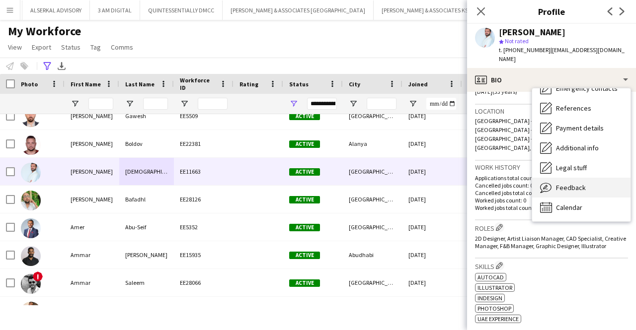
click at [560, 183] on span "Feedback" at bounding box center [571, 187] width 30 height 9
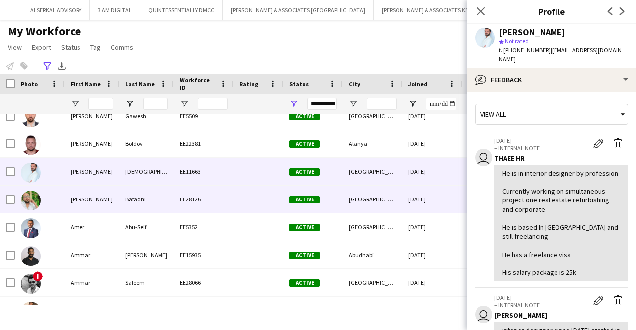
click at [122, 194] on div "Bafadhl" at bounding box center [146, 199] width 55 height 27
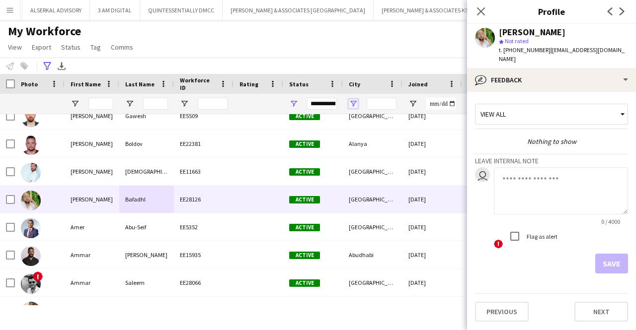
click at [355, 104] on span "Open Filter Menu" at bounding box center [353, 103] width 9 height 9
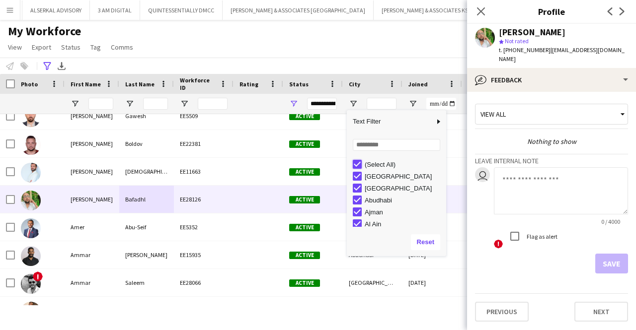
type input "***"
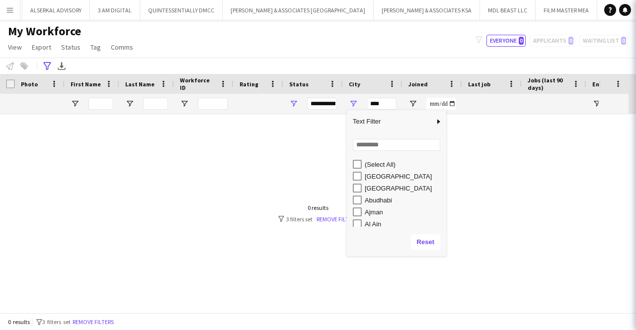
scroll to position [0, 0]
click at [371, 144] on input "Search filter values" at bounding box center [396, 145] width 87 height 12
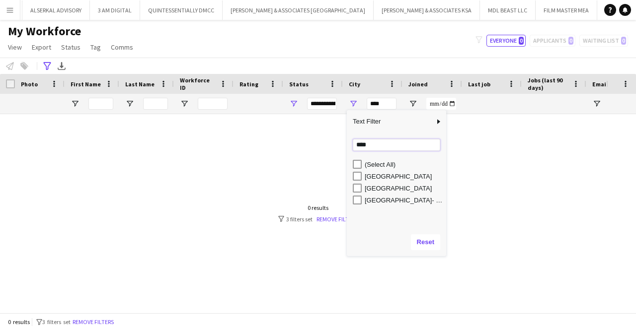
type input "****"
click at [364, 177] on div "[GEOGRAPHIC_DATA]" at bounding box center [399, 176] width 93 height 12
click at [357, 176] on div "(Select All) [GEOGRAPHIC_DATA] [GEOGRAPHIC_DATA] [GEOGRAPHIC_DATA]- [GEOGRAPHIC…" at bounding box center [396, 183] width 99 height 48
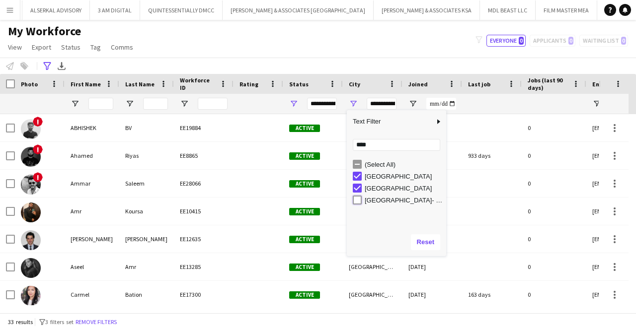
type input "**********"
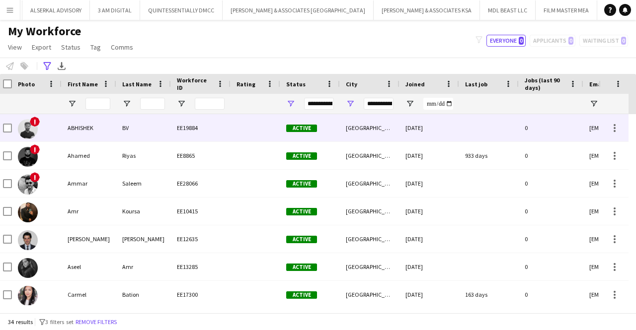
click at [187, 133] on div "EE19884" at bounding box center [201, 127] width 60 height 27
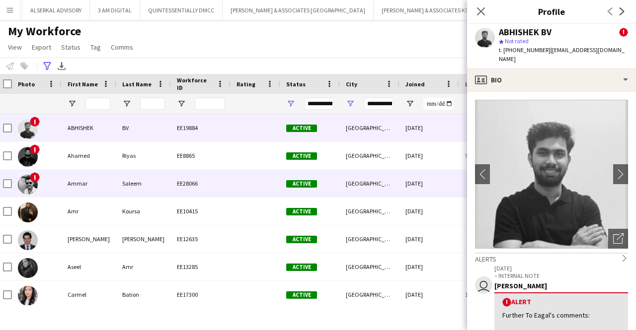
click at [349, 185] on div "[GEOGRAPHIC_DATA]" at bounding box center [370, 183] width 60 height 27
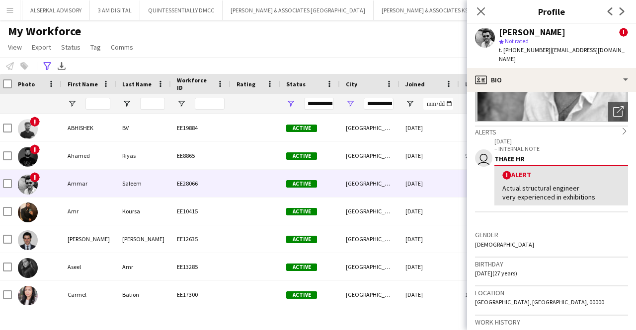
scroll to position [131, 0]
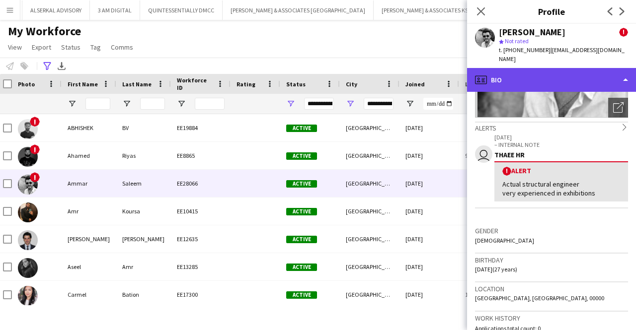
click at [552, 68] on div "profile Bio" at bounding box center [551, 80] width 169 height 24
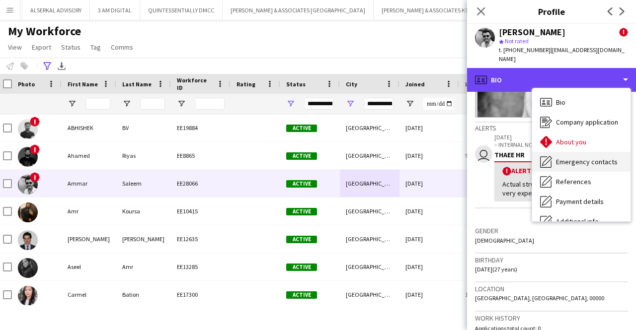
scroll to position [74, 0]
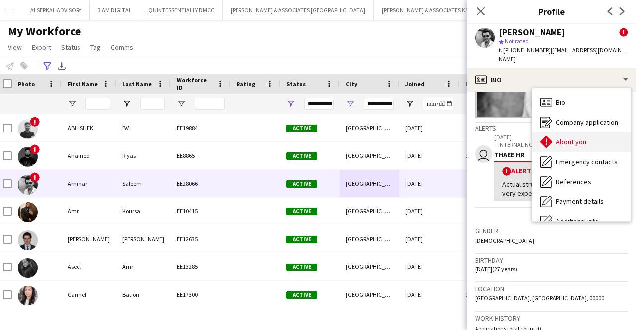
click at [571, 138] on span "About you" at bounding box center [571, 142] width 30 height 9
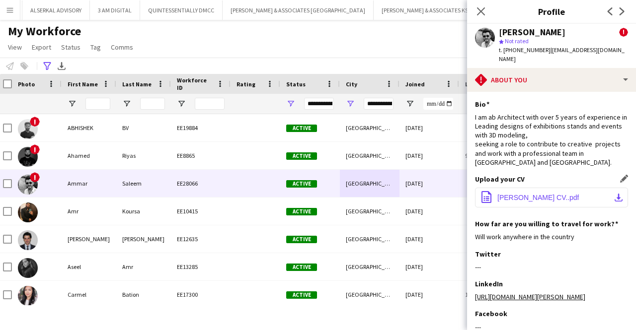
click at [543, 194] on span "[PERSON_NAME] CV..pdf" at bounding box center [537, 198] width 81 height 8
